Goal: Navigation & Orientation: Go to known website

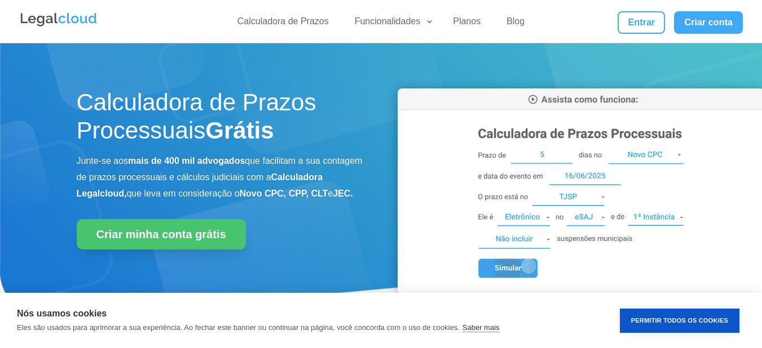
click at [649, 33] on link "Entrar" at bounding box center [640, 22] width 47 height 23
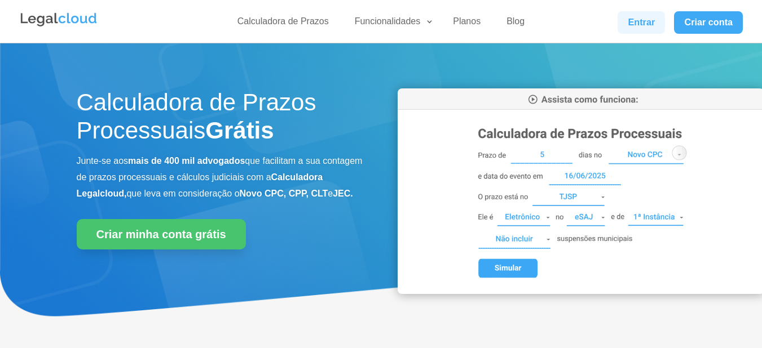
click at [658, 27] on link "Entrar" at bounding box center [640, 22] width 47 height 23
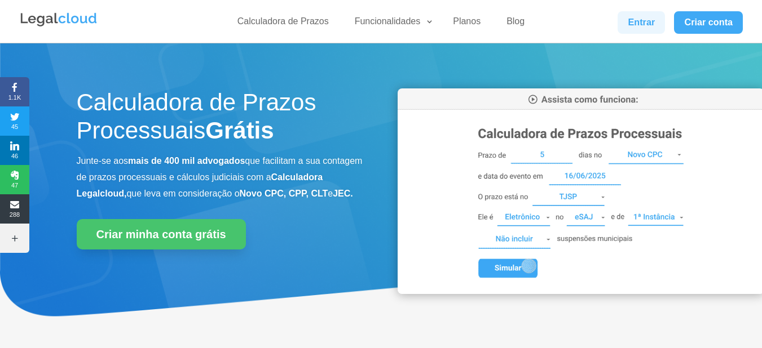
click at [657, 27] on link "Entrar" at bounding box center [640, 22] width 47 height 23
